Goal: Connect with others: Connect with others

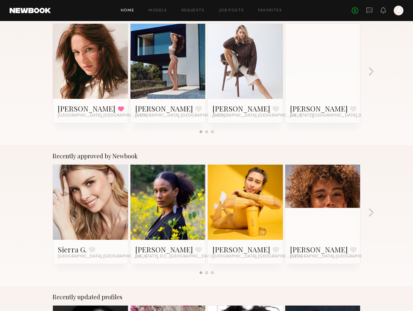
scroll to position [157, 0]
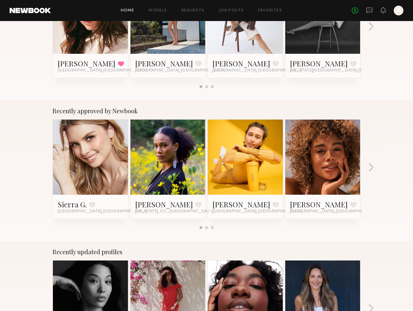
click at [362, 166] on div "Recently approved by Newbook Sierra G. Favorite [GEOGRAPHIC_DATA], [GEOGRAPHIC_…" at bounding box center [206, 170] width 413 height 141
click at [364, 166] on div "Recently approved by Newbook Sierra G. Favorite [GEOGRAPHIC_DATA], [GEOGRAPHIC_…" at bounding box center [206, 170] width 413 height 141
click at [367, 168] on div "Recently approved by Newbook Sierra G. Favorite [GEOGRAPHIC_DATA], [GEOGRAPHIC_…" at bounding box center [206, 170] width 413 height 141
click at [368, 166] on div "Recently approved by Newbook Sierra G. Favorite [GEOGRAPHIC_DATA], [GEOGRAPHIC_…" at bounding box center [206, 170] width 413 height 141
click at [368, 167] on div "Recently approved by Newbook Sierra G. Favorite [GEOGRAPHIC_DATA], [GEOGRAPHIC_…" at bounding box center [206, 170] width 413 height 141
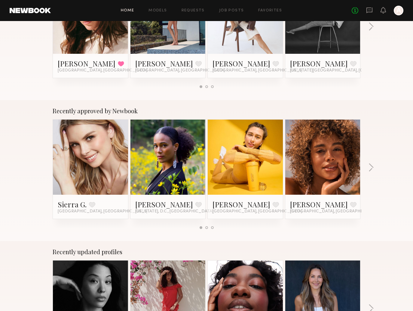
click at [368, 167] on div "Recently approved by Newbook Sierra G. Favorite [GEOGRAPHIC_DATA], [GEOGRAPHIC_…" at bounding box center [206, 170] width 413 height 141
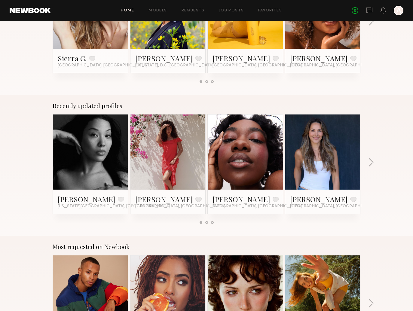
scroll to position [303, 0]
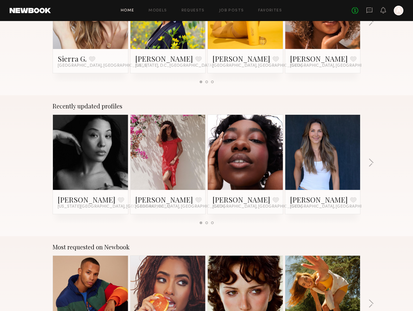
click at [156, 164] on link at bounding box center [168, 152] width 37 height 75
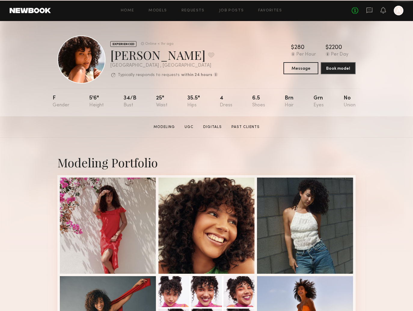
click at [37, 16] on header "Home Models Requests Job Posts Favorites Sign Out No fees up to $5,000 A" at bounding box center [206, 10] width 413 height 21
click at [34, 11] on link at bounding box center [30, 10] width 41 height 5
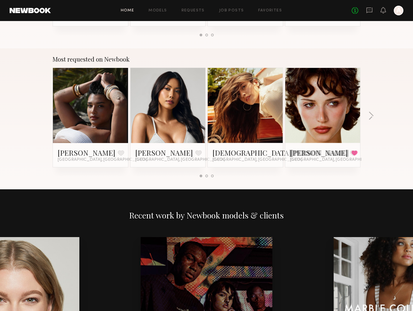
scroll to position [470, 0]
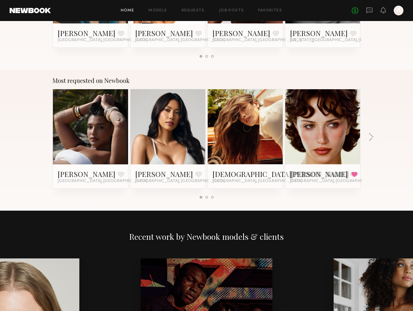
click at [332, 119] on link at bounding box center [322, 126] width 37 height 75
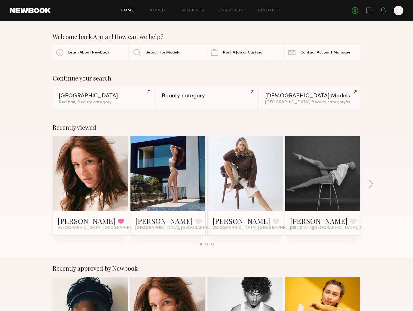
scroll to position [0, 0]
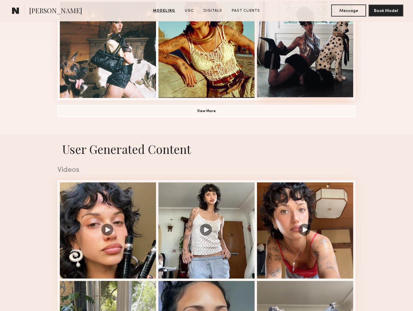
scroll to position [472, 0]
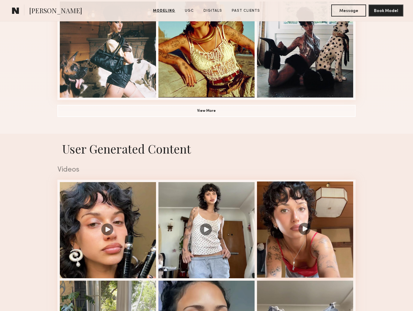
click at [303, 230] on div at bounding box center [305, 230] width 96 height 96
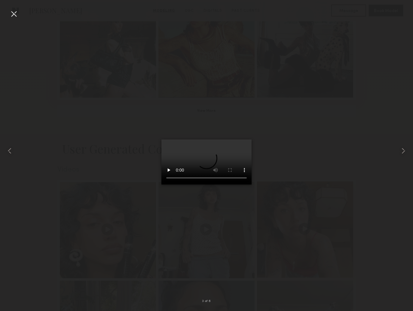
scroll to position [468, 0]
click at [18, 17] on div at bounding box center [14, 14] width 10 height 10
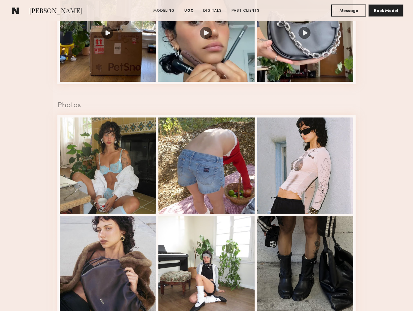
scroll to position [805, 0]
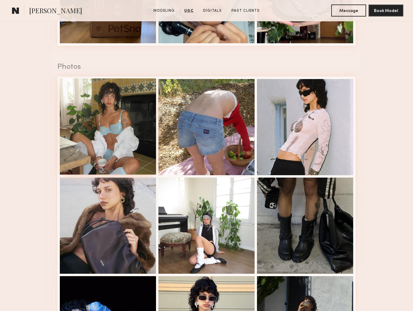
click at [99, 103] on div at bounding box center [108, 126] width 96 height 96
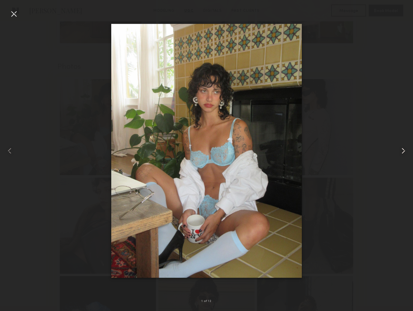
click at [401, 154] on common-icon at bounding box center [404, 151] width 10 height 10
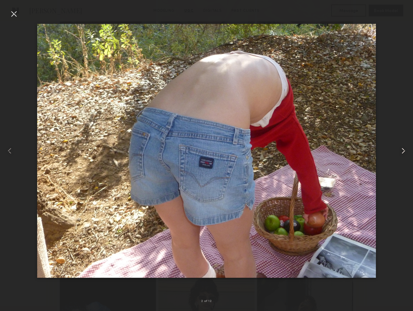
click at [401, 154] on common-icon at bounding box center [404, 151] width 10 height 10
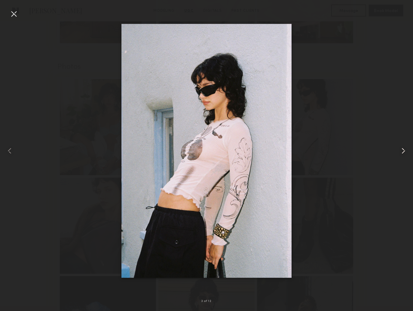
click at [401, 154] on common-icon at bounding box center [404, 151] width 10 height 10
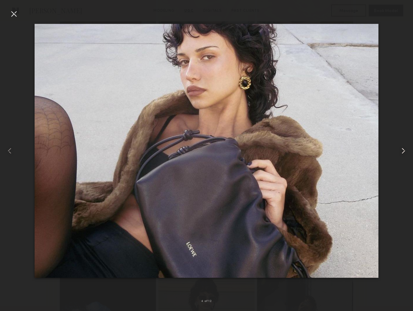
click at [401, 154] on common-icon at bounding box center [404, 151] width 10 height 10
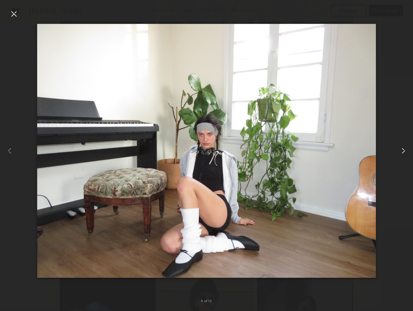
click at [401, 154] on common-icon at bounding box center [404, 151] width 10 height 10
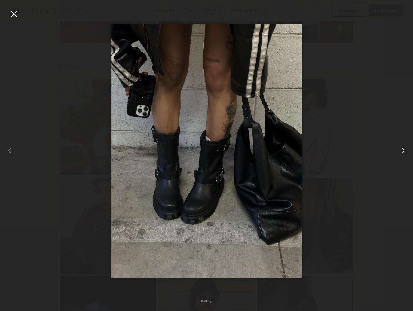
click at [401, 154] on common-icon at bounding box center [404, 151] width 10 height 10
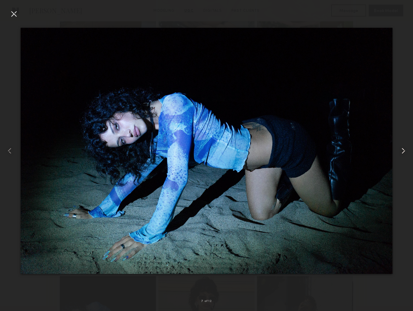
click at [401, 154] on common-icon at bounding box center [404, 151] width 10 height 10
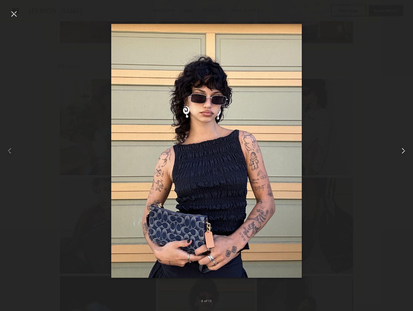
click at [401, 154] on common-icon at bounding box center [404, 151] width 10 height 10
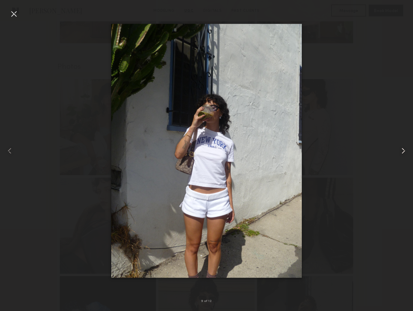
click at [401, 154] on common-icon at bounding box center [404, 151] width 10 height 10
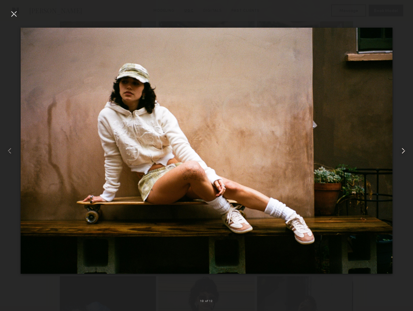
click at [401, 154] on common-icon at bounding box center [404, 151] width 10 height 10
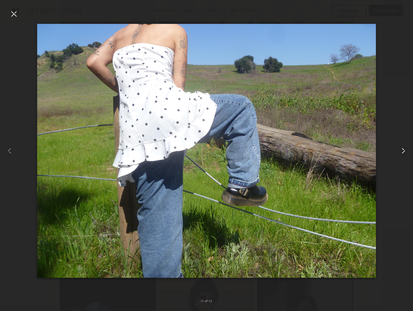
click at [401, 154] on common-icon at bounding box center [404, 151] width 10 height 10
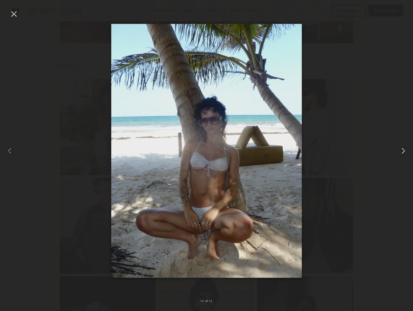
click at [401, 154] on common-icon at bounding box center [404, 151] width 10 height 10
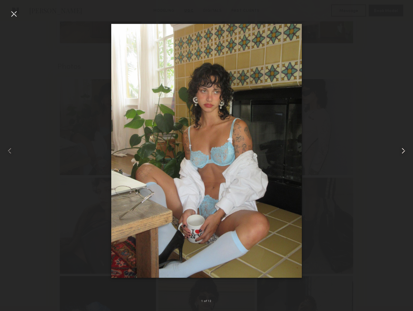
click at [401, 154] on common-icon at bounding box center [404, 151] width 10 height 10
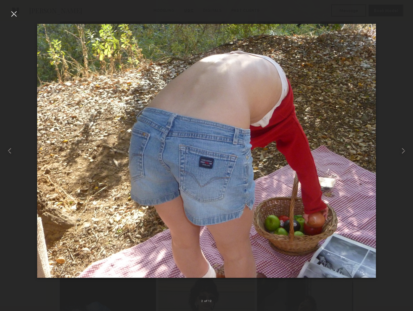
click at [11, 12] on div at bounding box center [14, 14] width 10 height 10
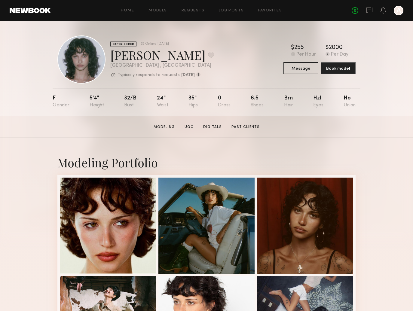
scroll to position [0, 0]
click at [299, 71] on button "Message" at bounding box center [300, 68] width 35 height 12
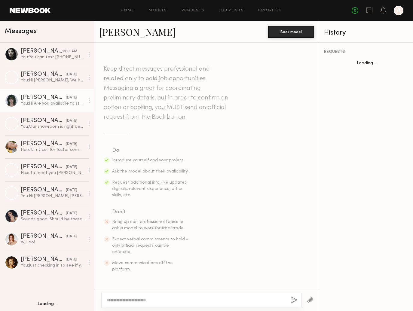
scroll to position [441, 0]
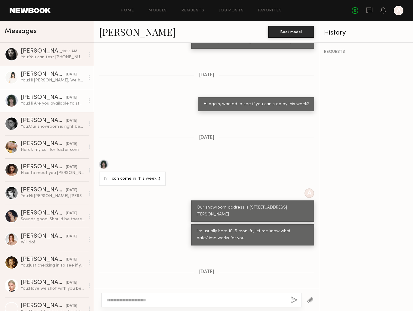
click at [57, 77] on div "Samantha B." at bounding box center [43, 75] width 45 height 6
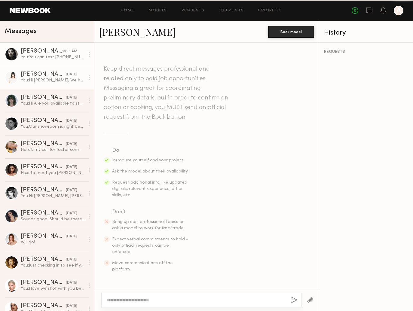
scroll to position [74, 0]
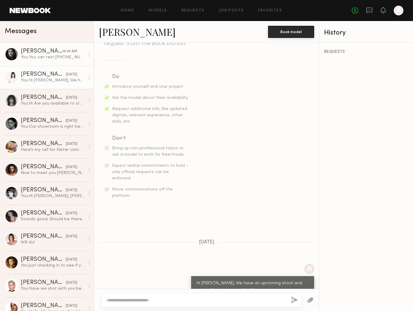
click at [37, 51] on div "Nikola S." at bounding box center [41, 51] width 41 height 6
